Goal: Task Accomplishment & Management: Complete application form

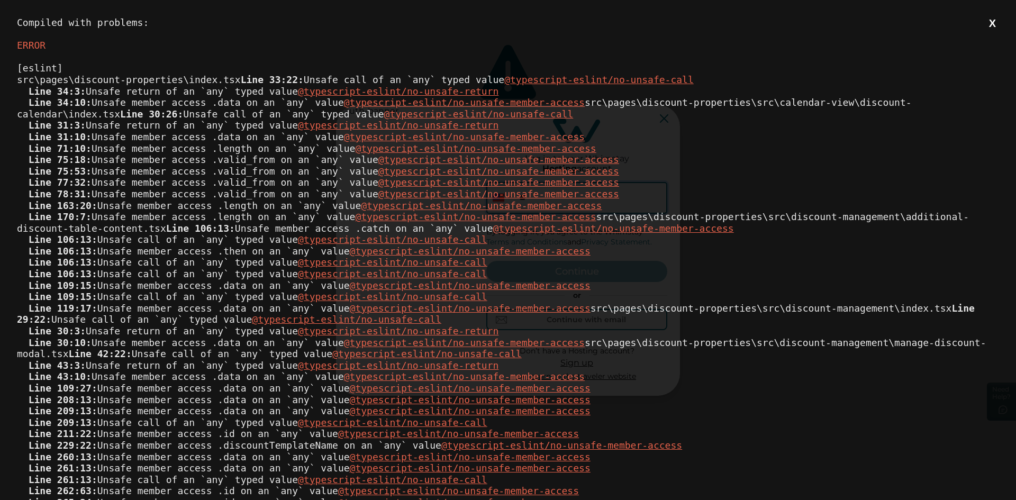
click at [986, 28] on button "X" at bounding box center [992, 23] width 13 height 13
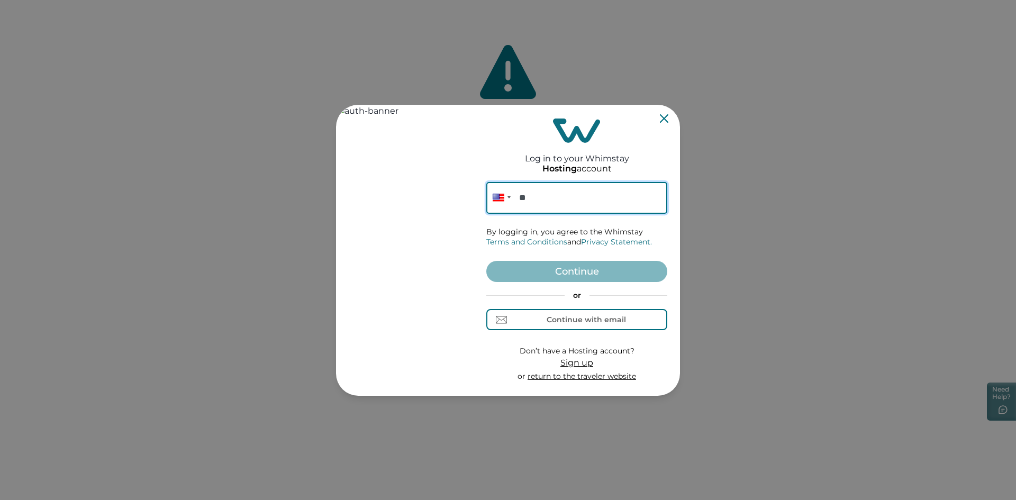
click at [550, 200] on input "**" at bounding box center [576, 198] width 181 height 32
type input "**********"
click at [594, 269] on button "Continue" at bounding box center [576, 271] width 181 height 21
